Goal: Understand process/instructions

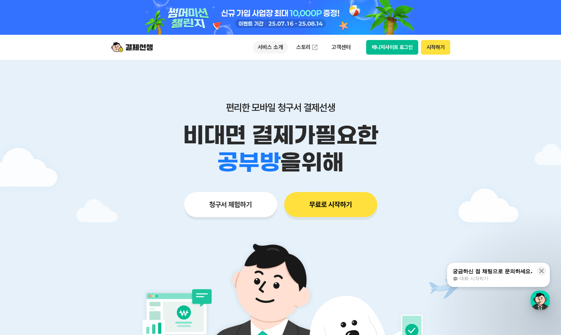
click at [268, 48] on p "서비스 소개" at bounding box center [270, 47] width 35 height 13
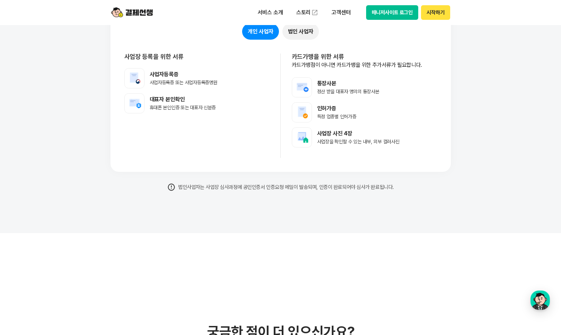
scroll to position [5686, 0]
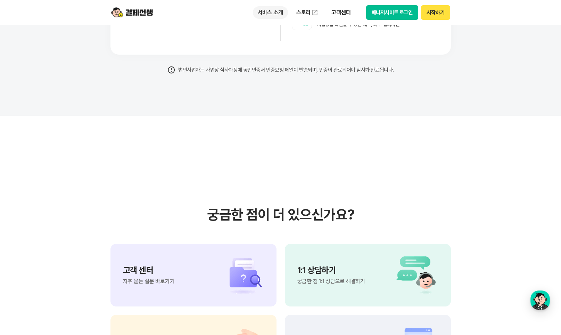
click at [264, 11] on p "서비스 소개" at bounding box center [270, 12] width 35 height 13
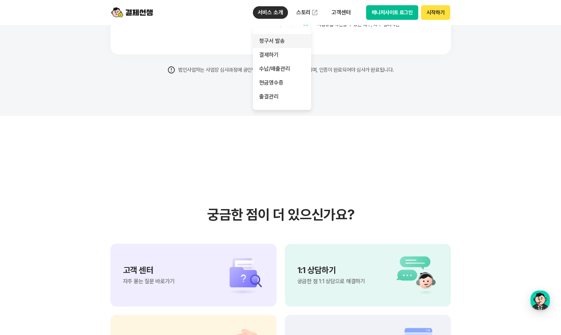
click at [273, 39] on link "청구서 발송" at bounding box center [282, 41] width 58 height 14
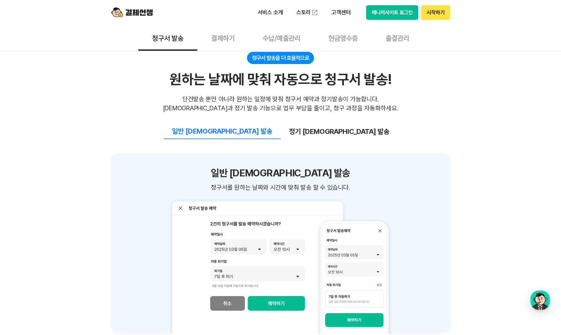
scroll to position [720, 0]
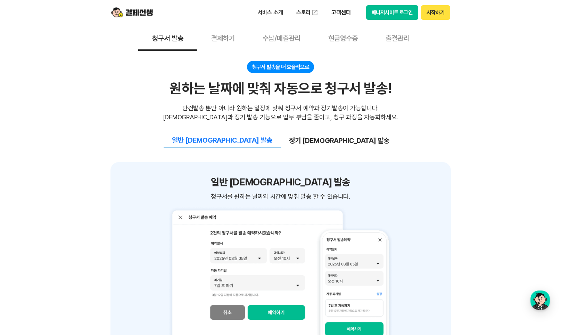
click at [231, 42] on button "결제하기" at bounding box center [222, 38] width 51 height 26
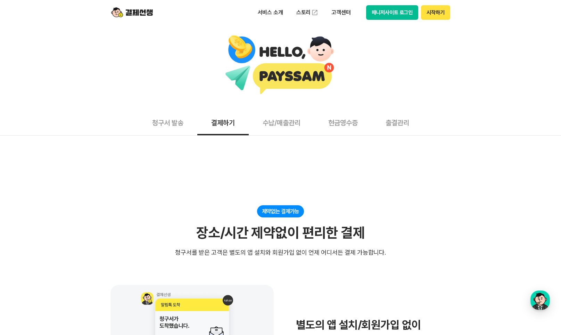
click at [166, 121] on button "청구서 발송" at bounding box center [167, 122] width 59 height 26
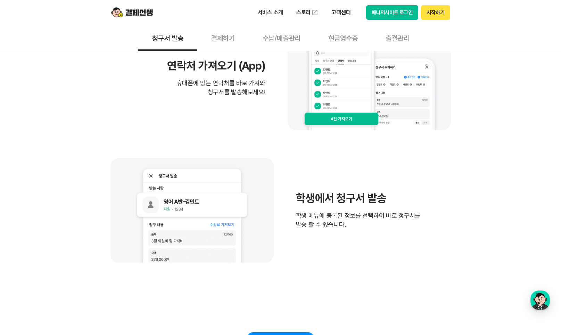
scroll to position [552, 0]
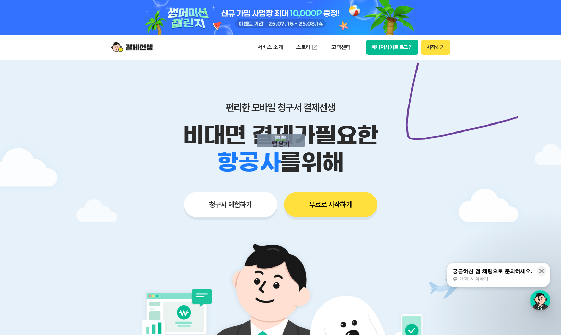
drag, startPoint x: 419, startPoint y: 63, endPoint x: 537, endPoint y: 109, distance: 127.5
